Goal: Transaction & Acquisition: Purchase product/service

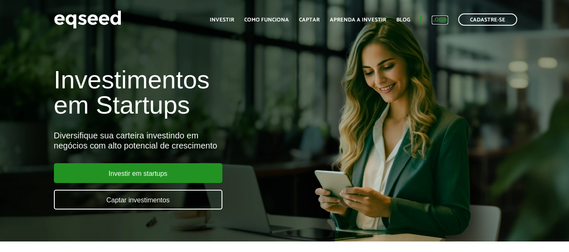
drag, startPoint x: 0, startPoint y: 0, endPoint x: 434, endPoint y: 24, distance: 435.0
click at [434, 23] on link "Login" at bounding box center [439, 19] width 16 height 5
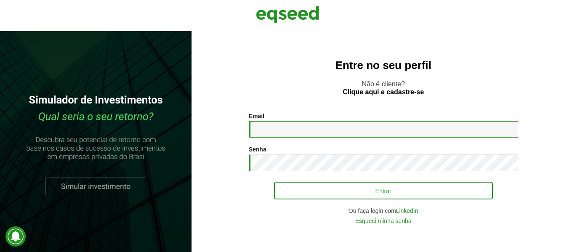
type input "**********"
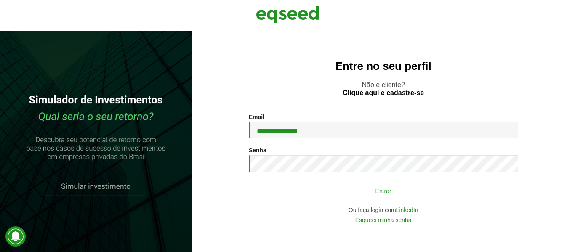
click at [364, 192] on button "Entrar" at bounding box center [383, 191] width 219 height 16
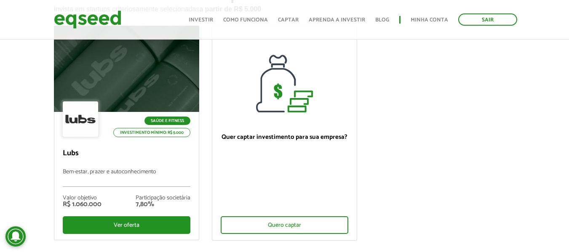
scroll to position [126, 0]
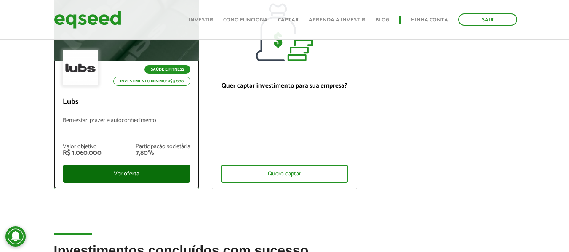
click at [138, 176] on div "Ver oferta" at bounding box center [127, 174] width 128 height 18
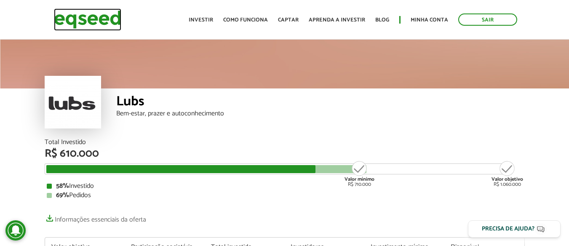
click at [80, 19] on img at bounding box center [87, 19] width 67 height 22
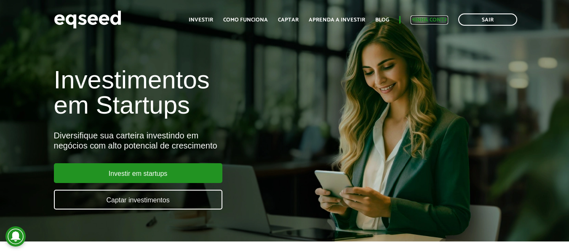
click at [428, 20] on link "Minha conta" at bounding box center [428, 19] width 37 height 5
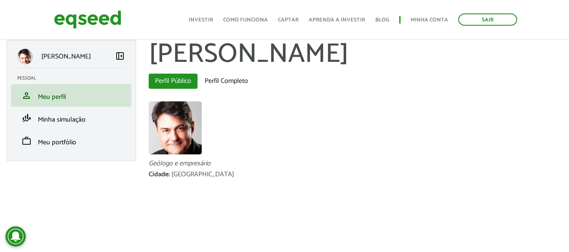
scroll to position [9, 0]
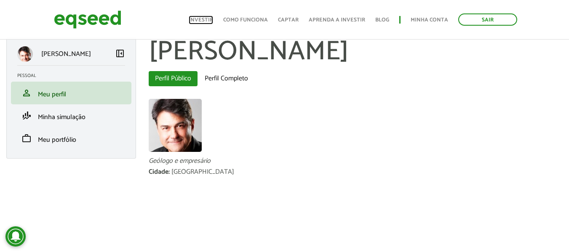
click at [204, 18] on link "Investir" at bounding box center [201, 19] width 24 height 5
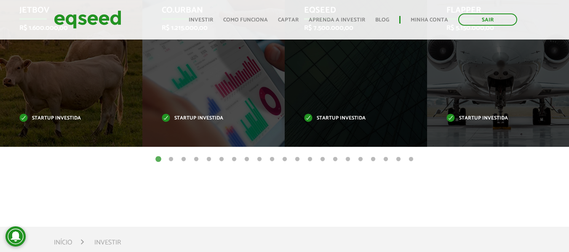
scroll to position [379, 0]
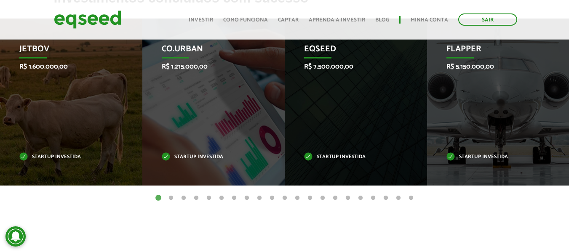
click at [172, 197] on button "2" at bounding box center [171, 198] width 8 height 8
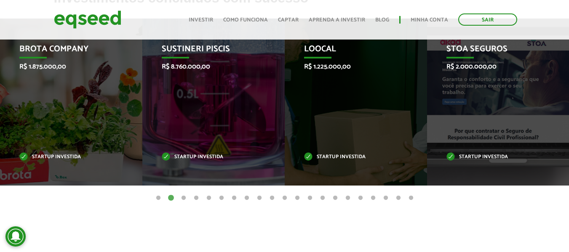
scroll to position [337, 0]
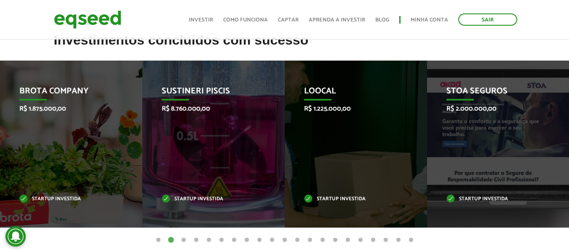
click at [184, 240] on button "3" at bounding box center [183, 240] width 8 height 8
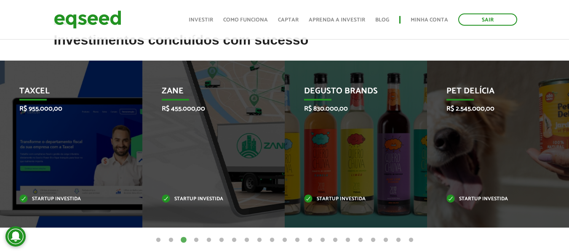
click at [196, 238] on button "4" at bounding box center [196, 240] width 8 height 8
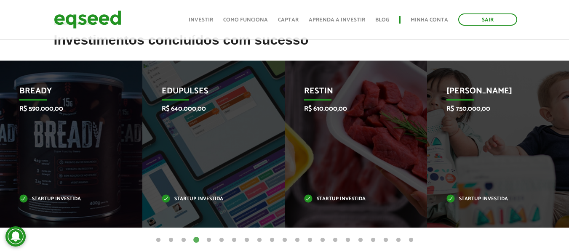
click at [208, 239] on button "5" at bounding box center [209, 240] width 8 height 8
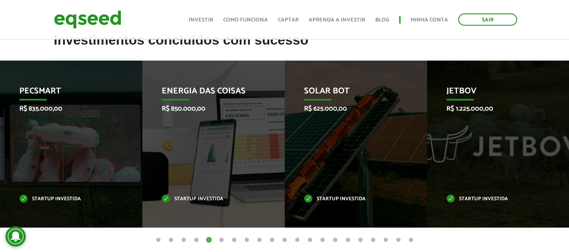
click at [221, 240] on button "6" at bounding box center [221, 240] width 8 height 8
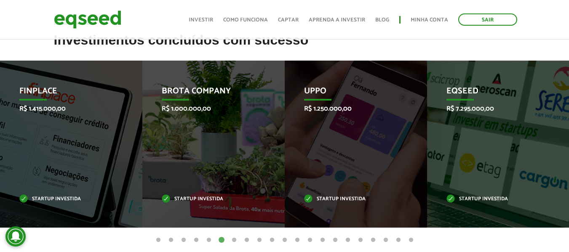
click at [232, 239] on button "7" at bounding box center [234, 240] width 8 height 8
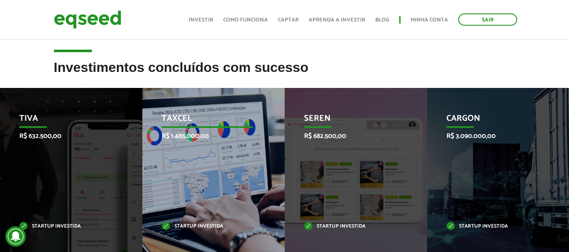
scroll to position [295, 0]
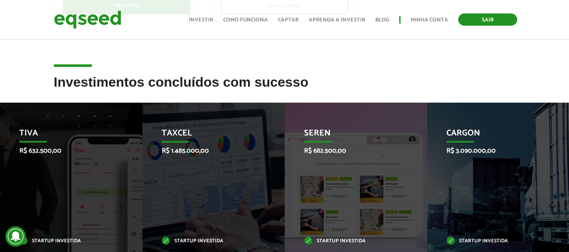
click at [500, 20] on link "Sair" at bounding box center [487, 19] width 59 height 12
